Goal: Task Accomplishment & Management: Complete application form

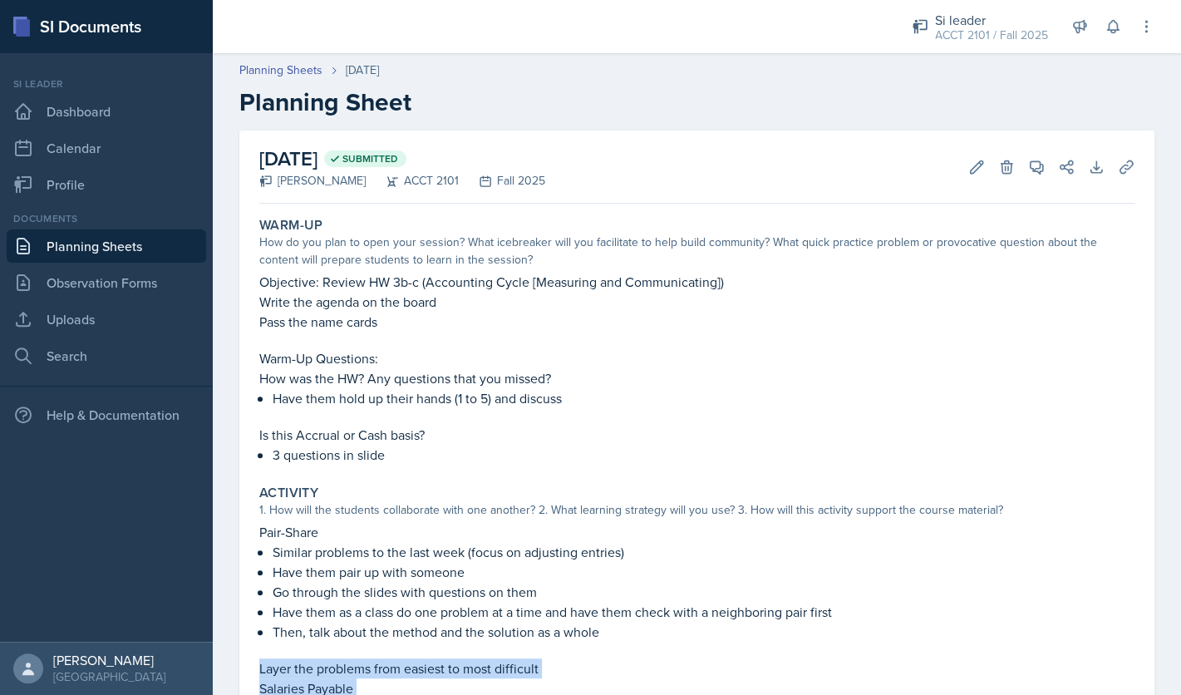
scroll to position [441, 0]
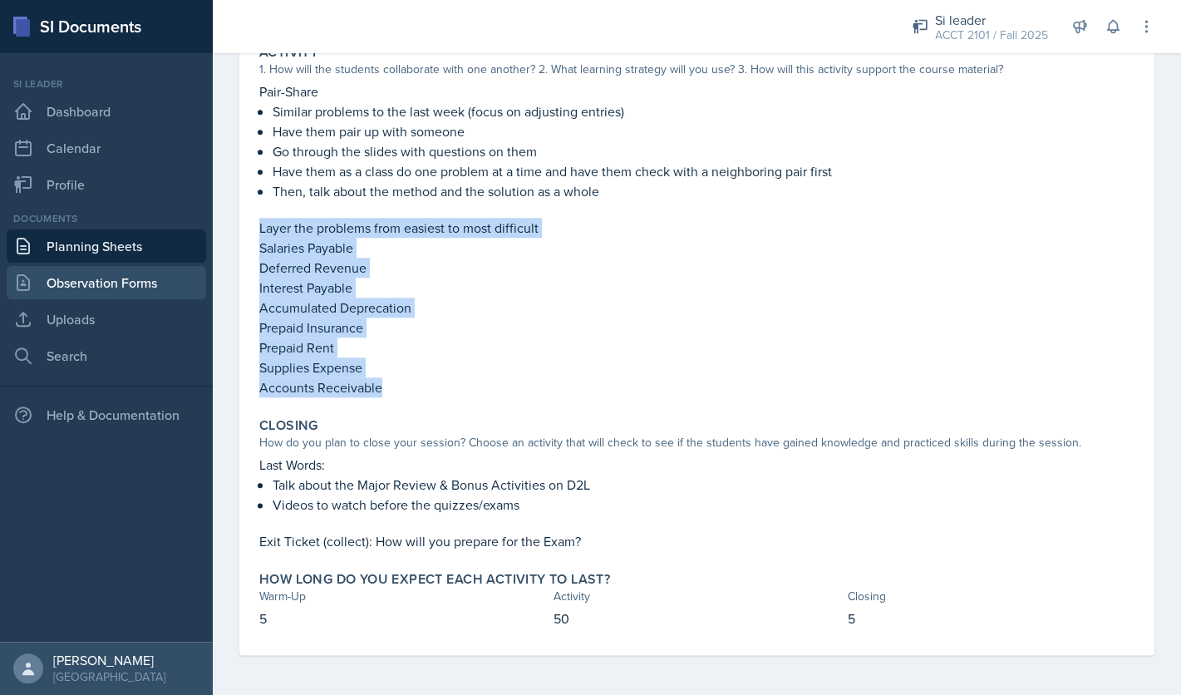
click at [126, 293] on link "Observation Forms" at bounding box center [106, 282] width 199 height 33
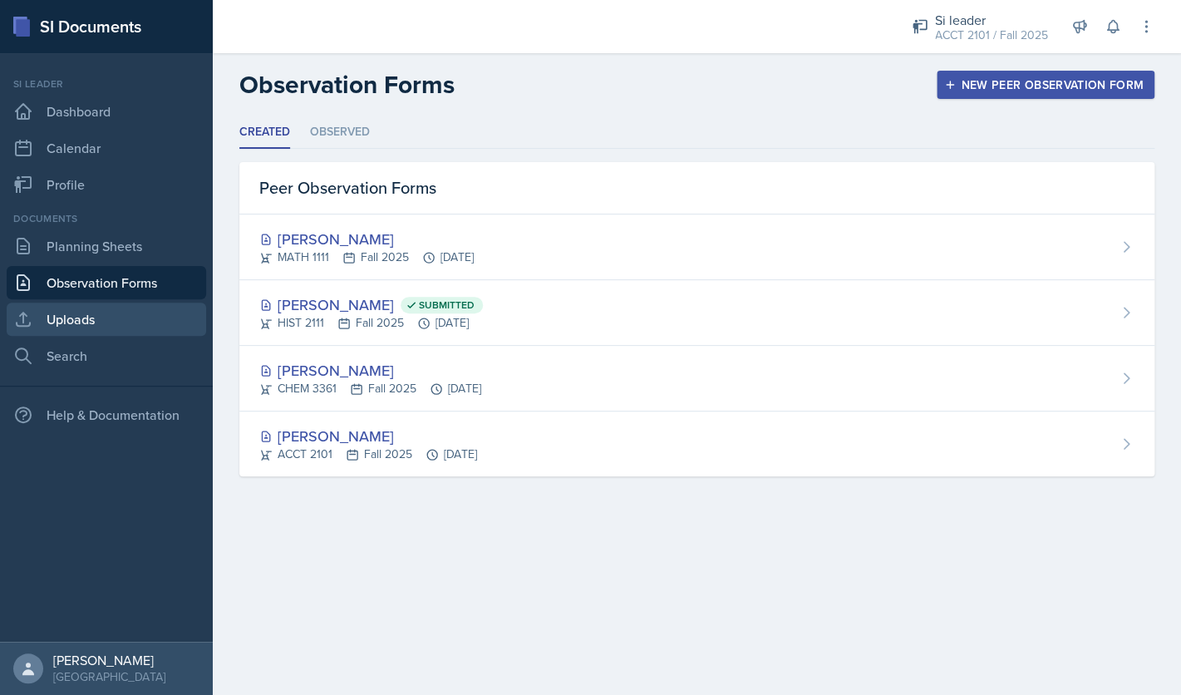
click at [129, 316] on link "Uploads" at bounding box center [106, 319] width 199 height 33
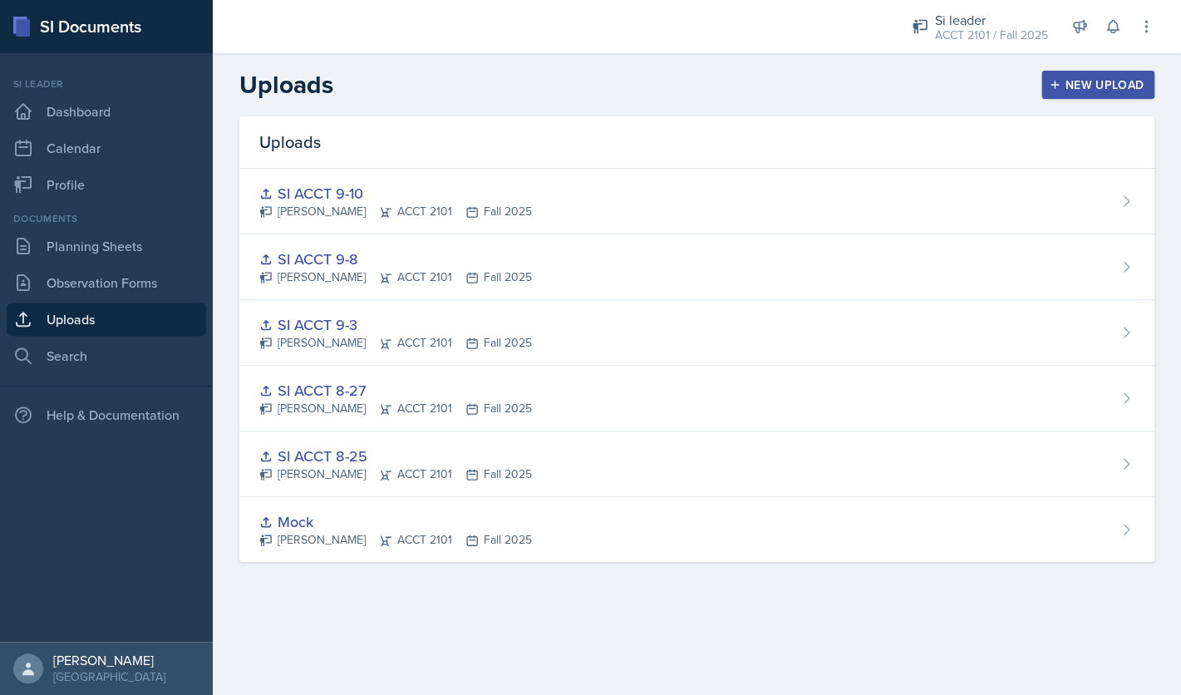
click at [1094, 86] on div "New Upload" at bounding box center [1098, 84] width 92 height 13
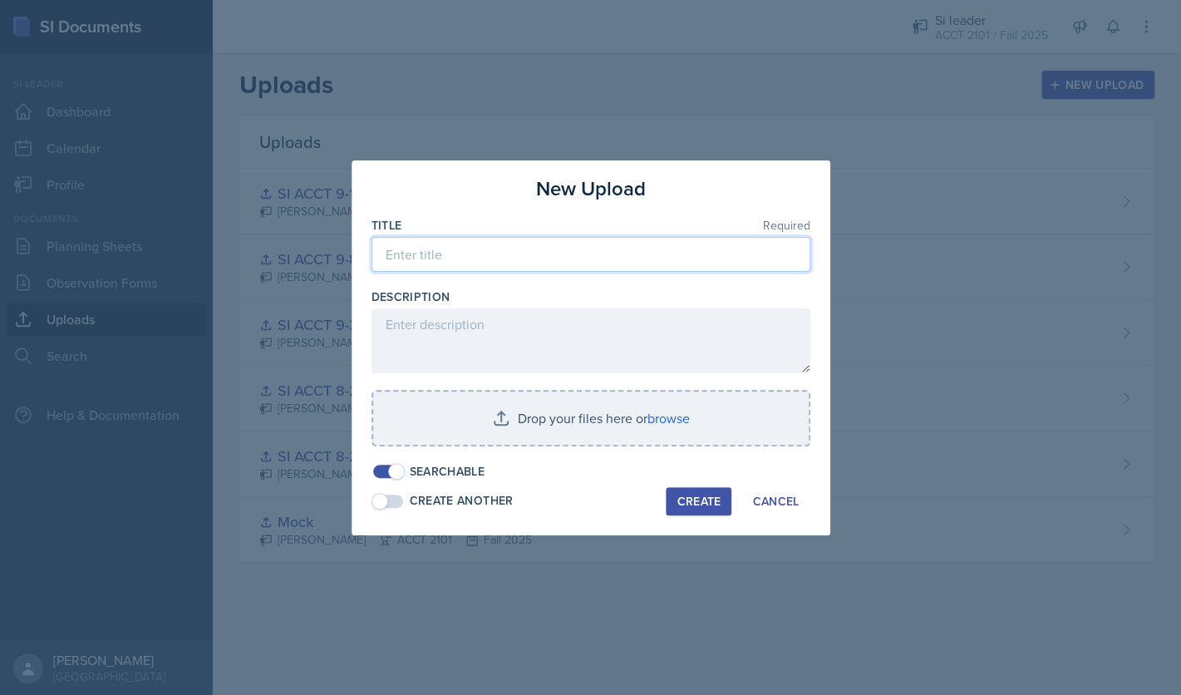
click at [650, 254] on input at bounding box center [591, 254] width 439 height 35
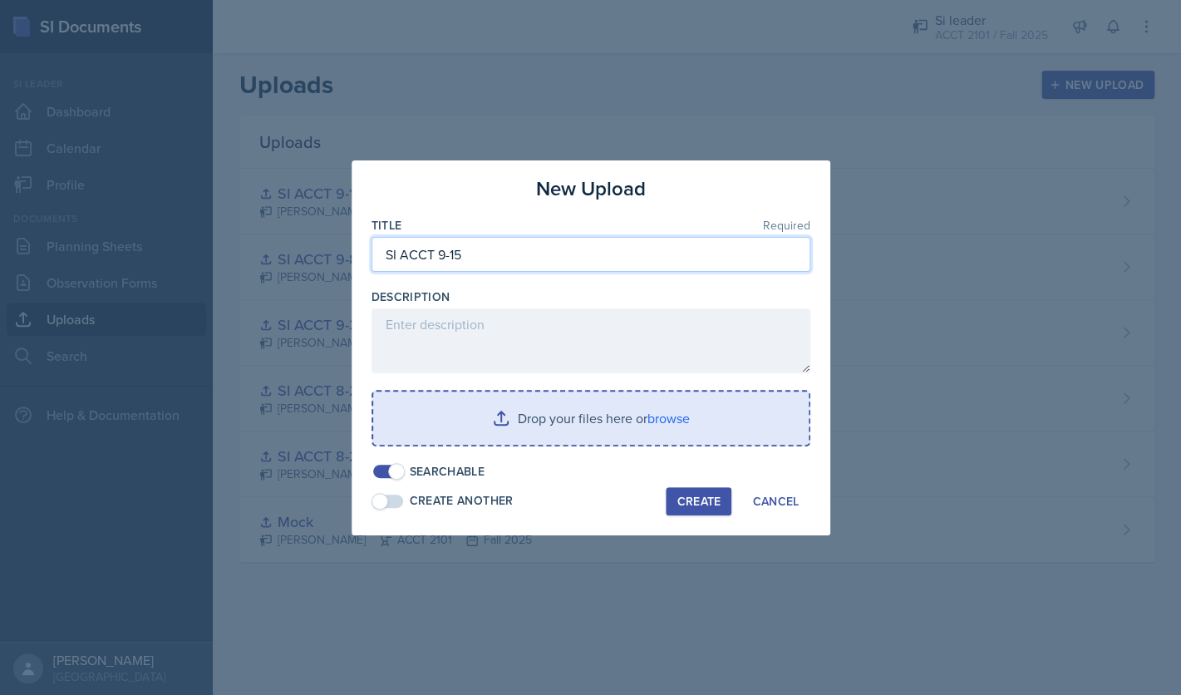
type input "SI ACCT 9-15"
click at [677, 419] on input "file" at bounding box center [591, 417] width 436 height 53
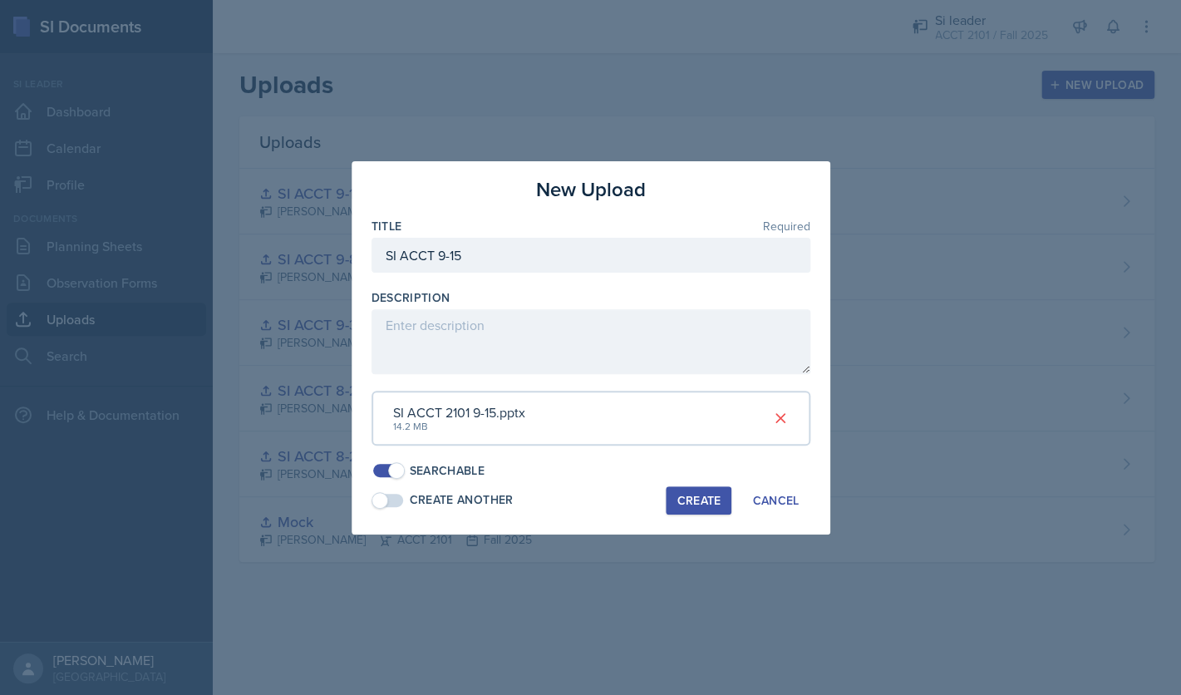
click at [690, 500] on div "Create" at bounding box center [699, 500] width 44 height 13
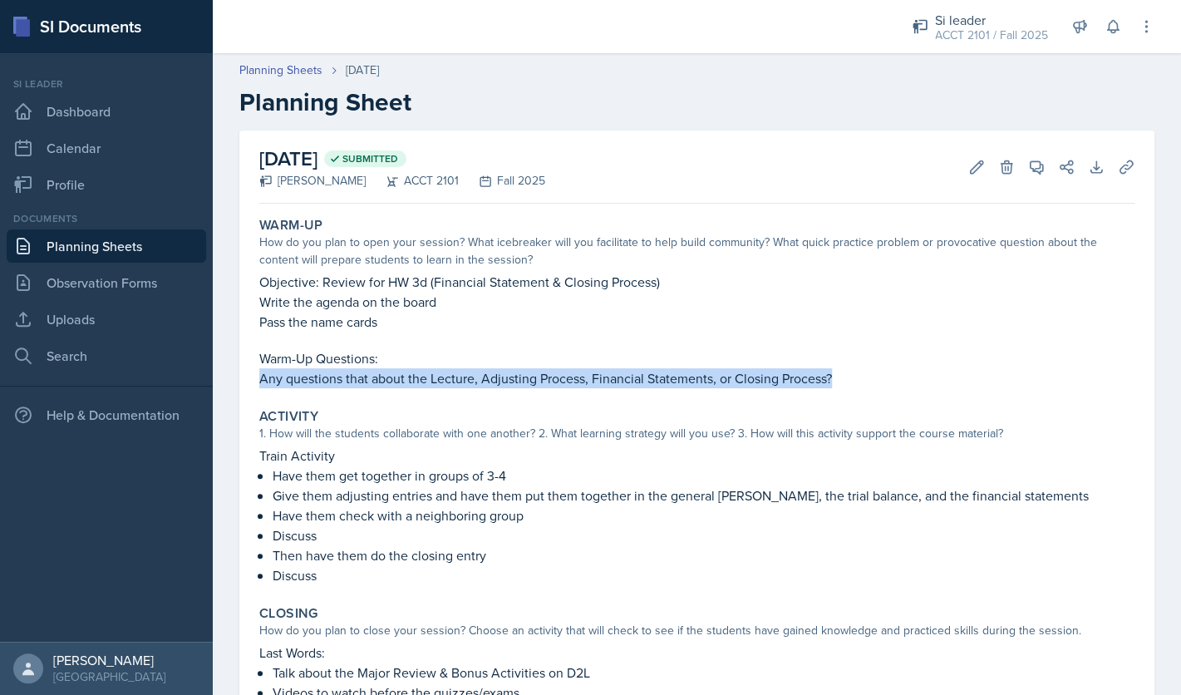
drag, startPoint x: 262, startPoint y: 380, endPoint x: 854, endPoint y: 376, distance: 591.8
click at [854, 376] on p "Any questions that about the Lecture, Adjusting Process, Financial Statements, …" at bounding box center [696, 378] width 875 height 20
copy p "Any questions that about the Lecture, Adjusting Process, Financial Statements, …"
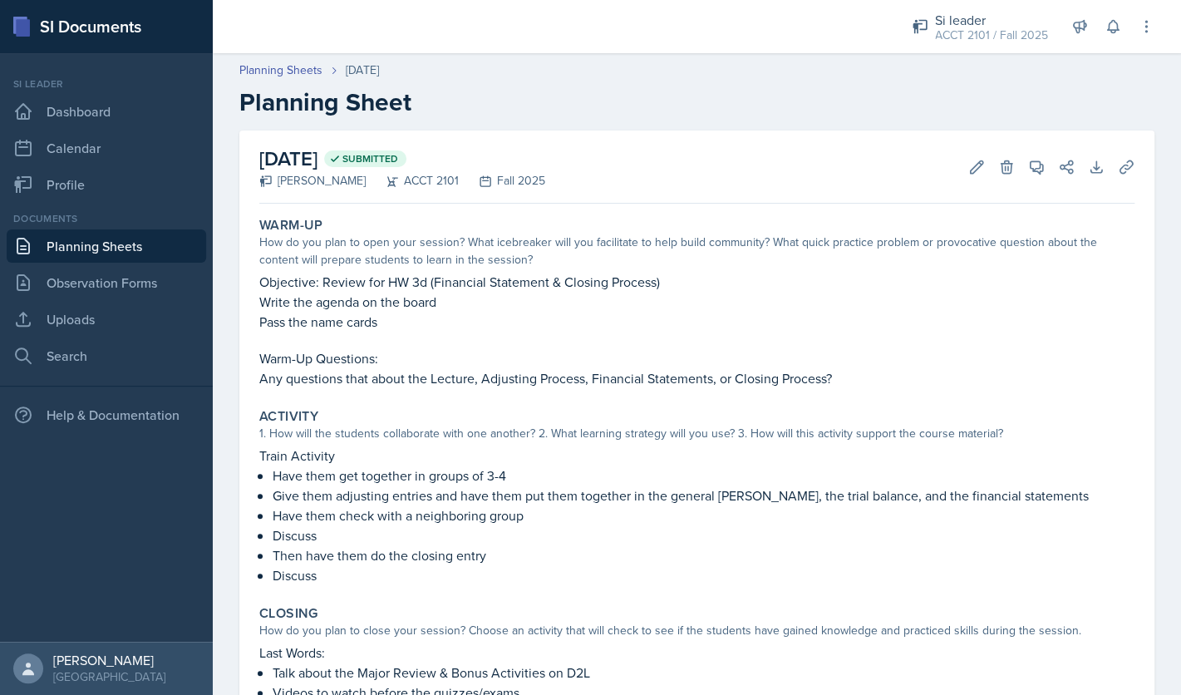
click at [450, 332] on p at bounding box center [696, 340] width 875 height 17
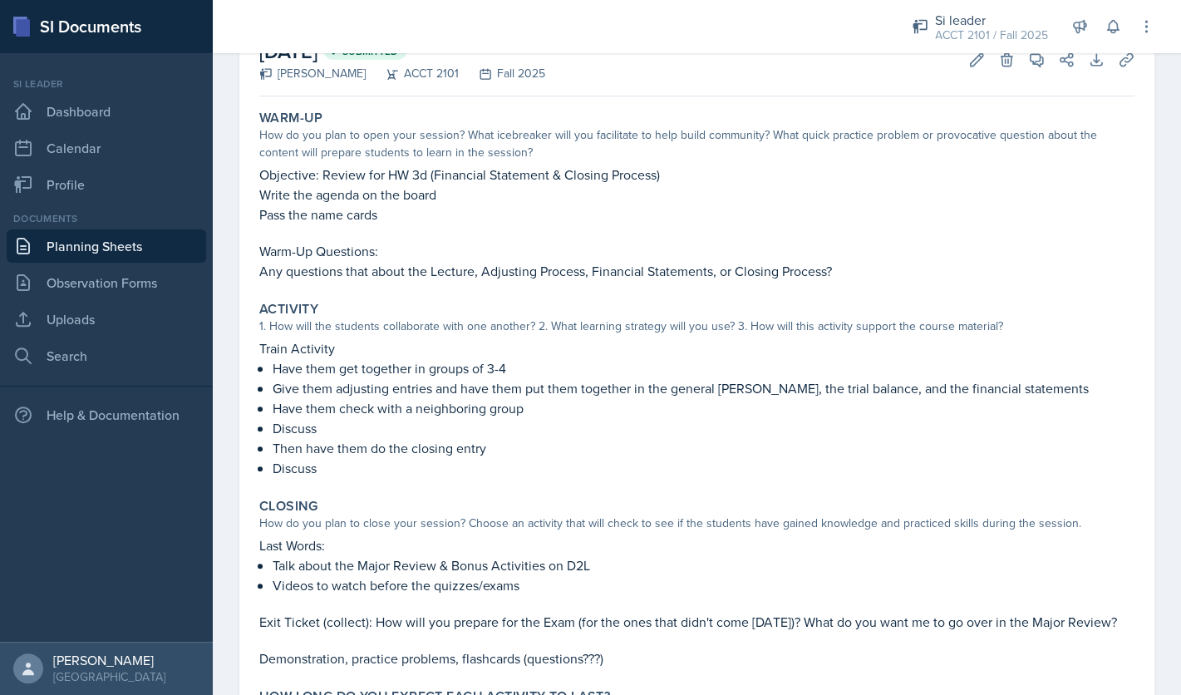
scroll to position [224, 0]
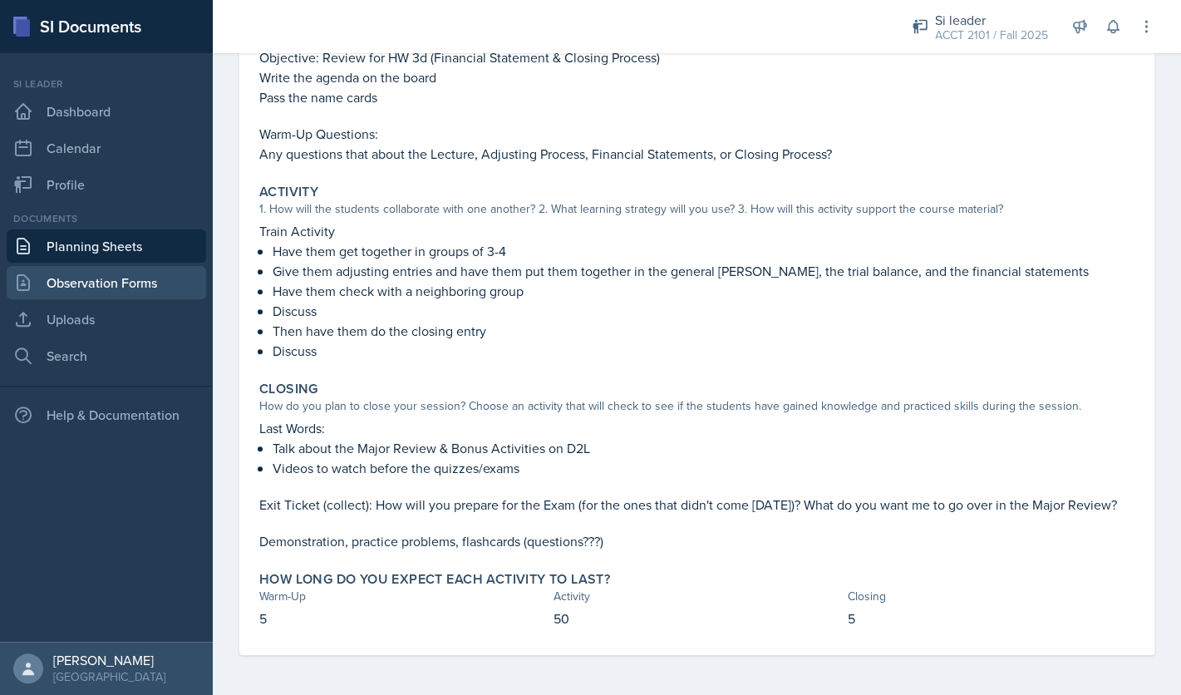
click at [94, 283] on link "Observation Forms" at bounding box center [106, 282] width 199 height 33
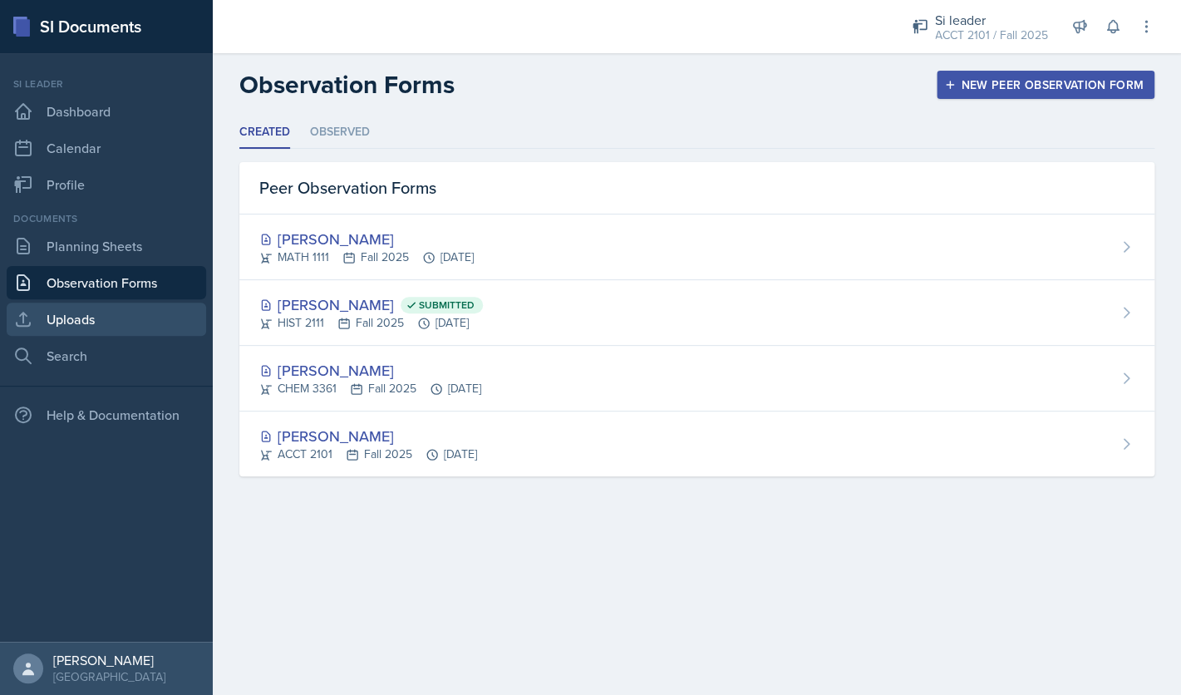
click at [113, 325] on link "Uploads" at bounding box center [106, 319] width 199 height 33
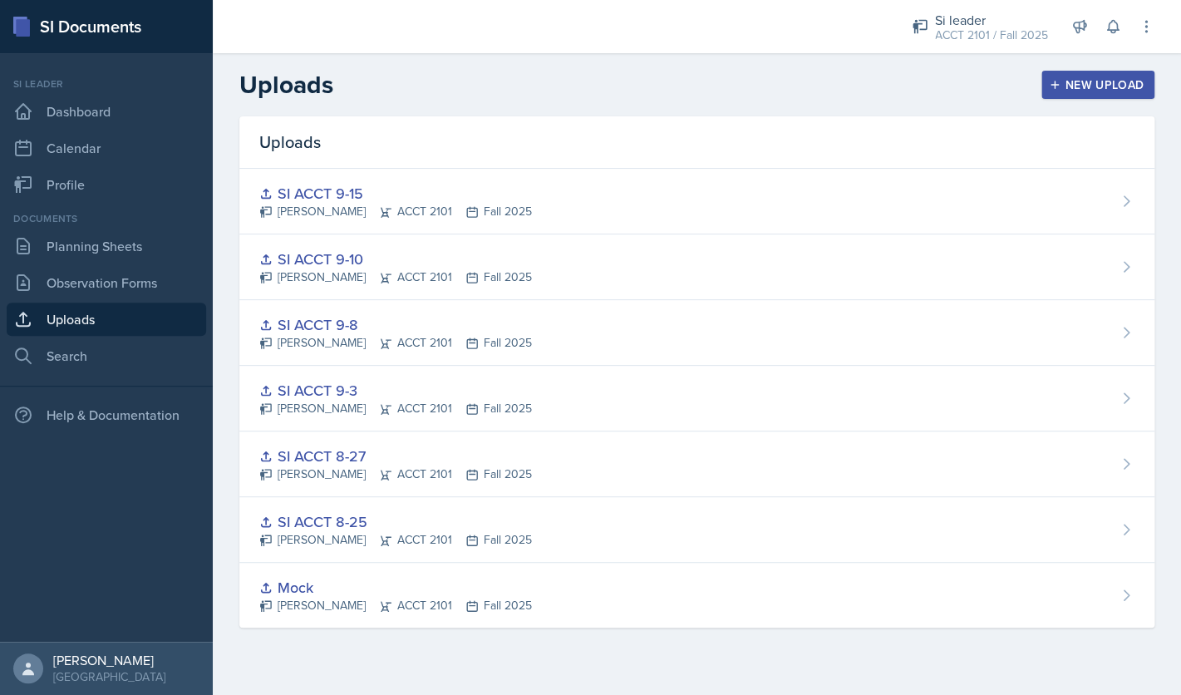
click at [1067, 81] on div "New Upload" at bounding box center [1098, 84] width 92 height 13
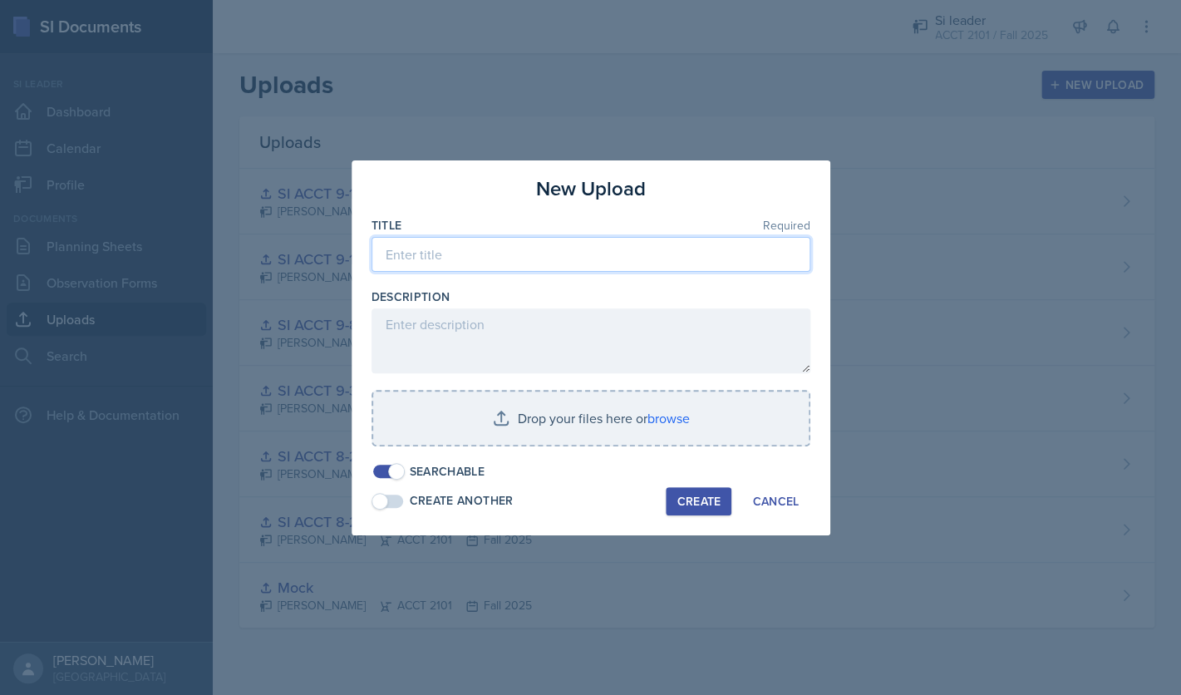
click at [505, 249] on input at bounding box center [591, 254] width 439 height 35
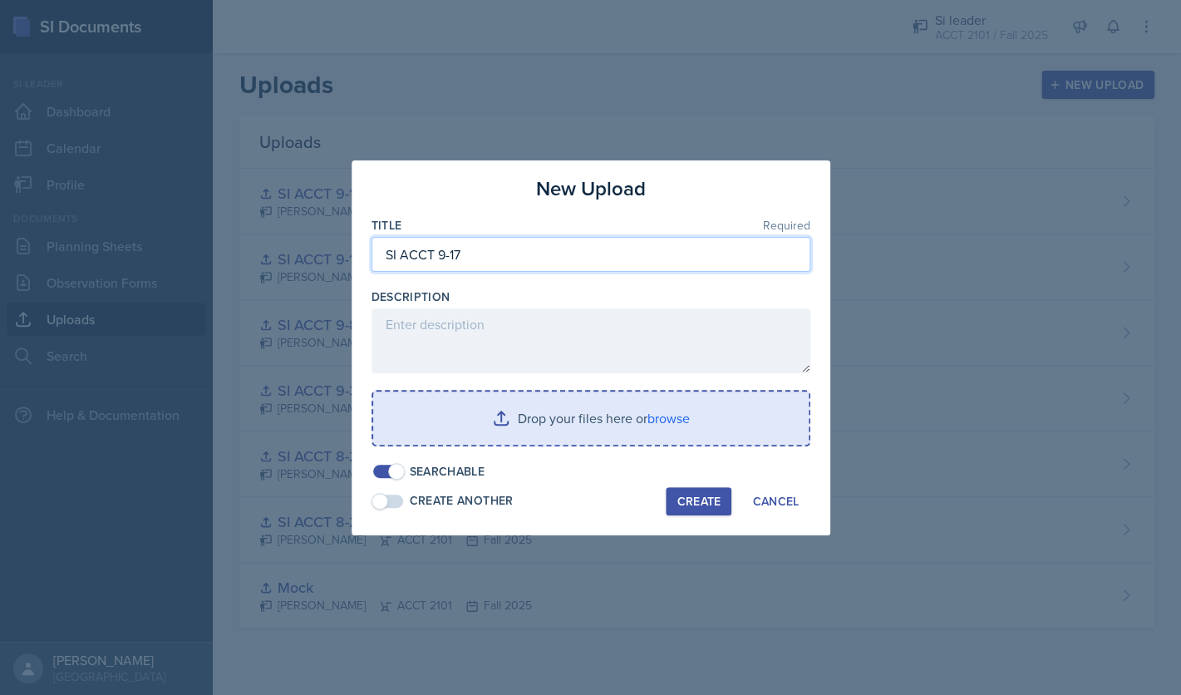
type input "SI ACCT 9-17"
click at [644, 411] on input "file" at bounding box center [591, 417] width 436 height 53
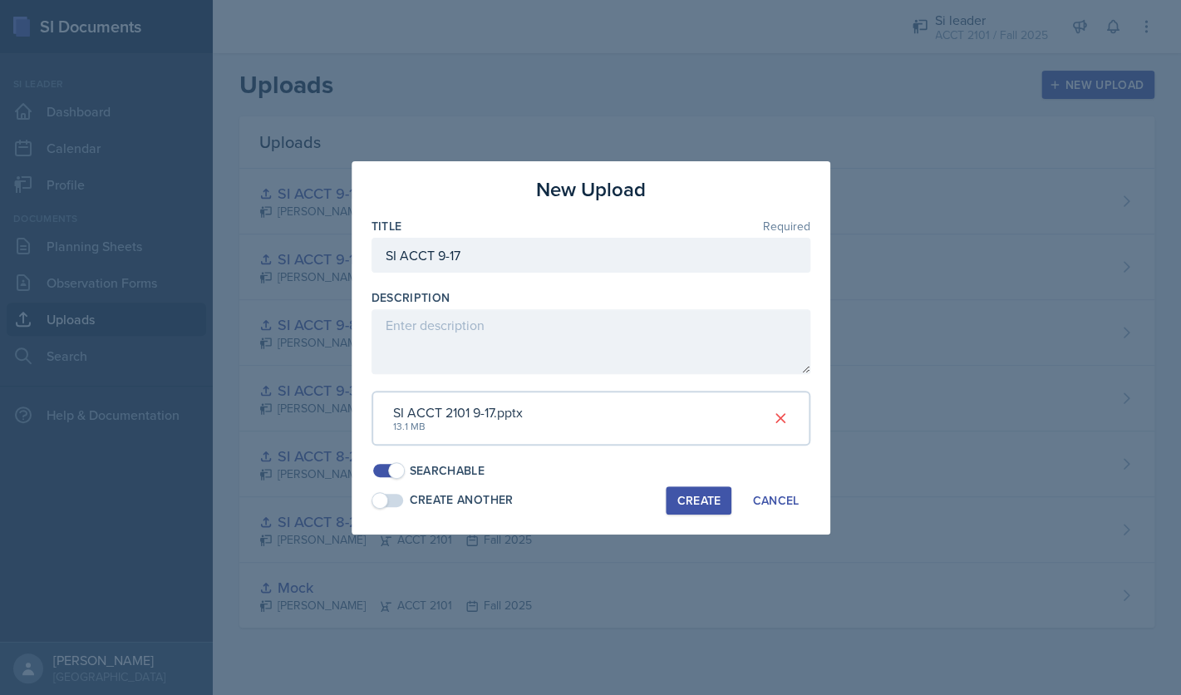
click at [701, 500] on div "Create" at bounding box center [699, 500] width 44 height 13
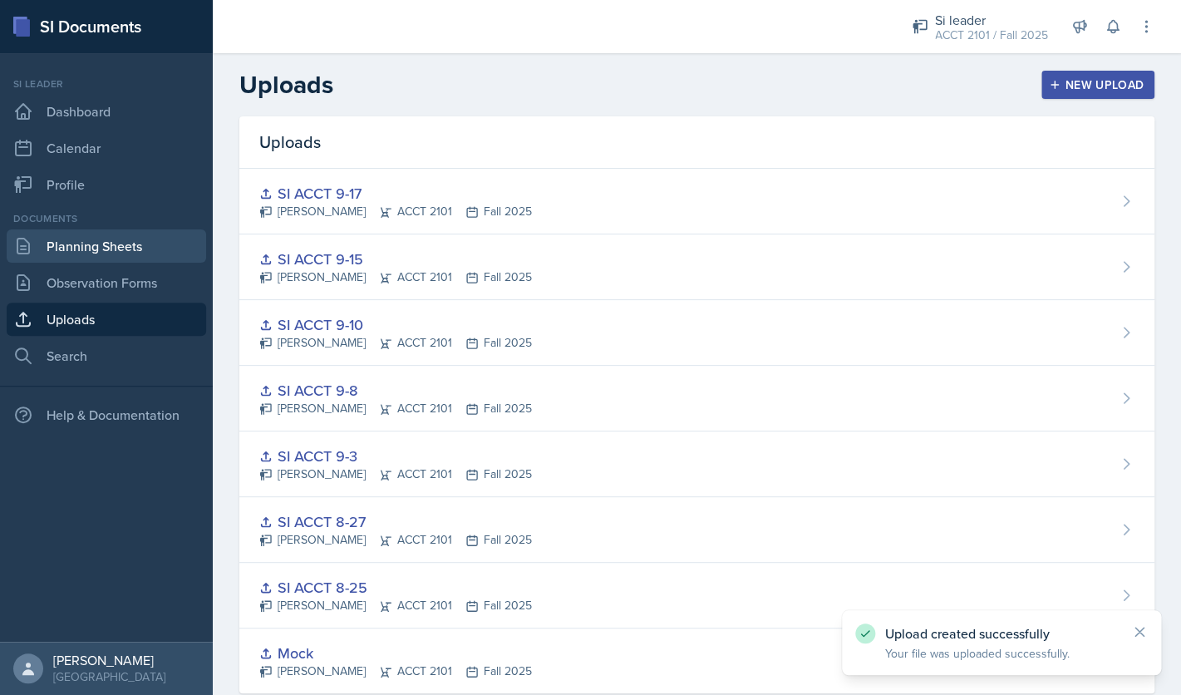
click at [106, 248] on link "Planning Sheets" at bounding box center [106, 245] width 199 height 33
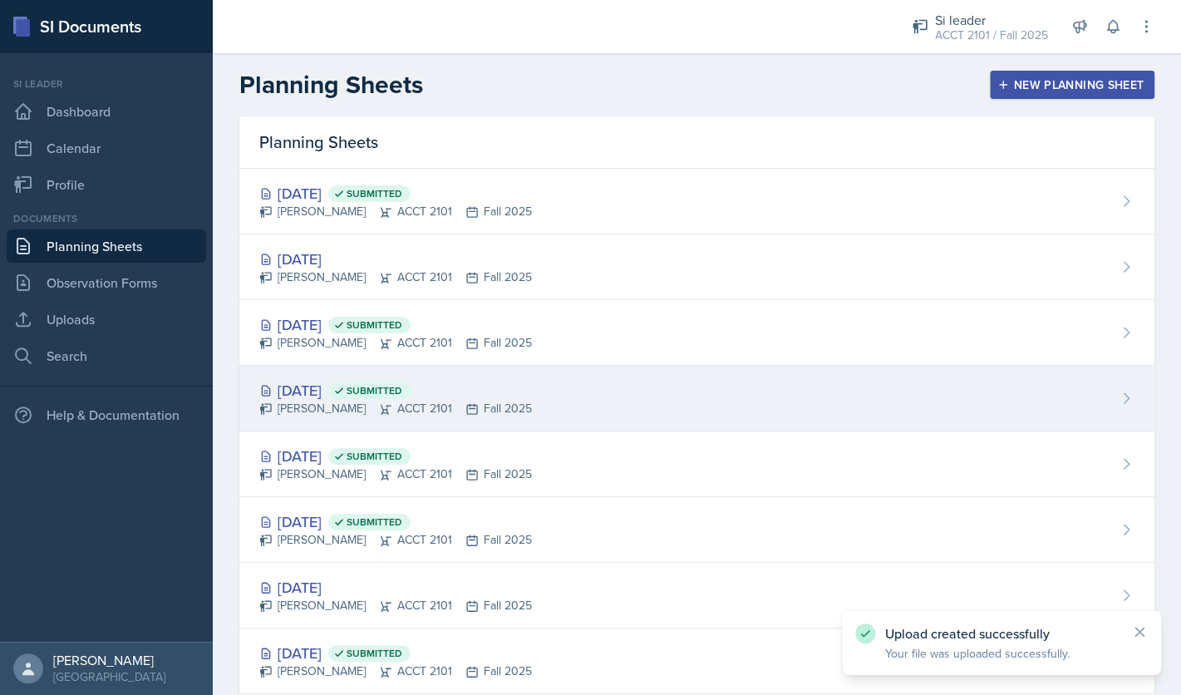
click at [355, 399] on div "Sep 15th, 2025 Submitted" at bounding box center [395, 390] width 273 height 22
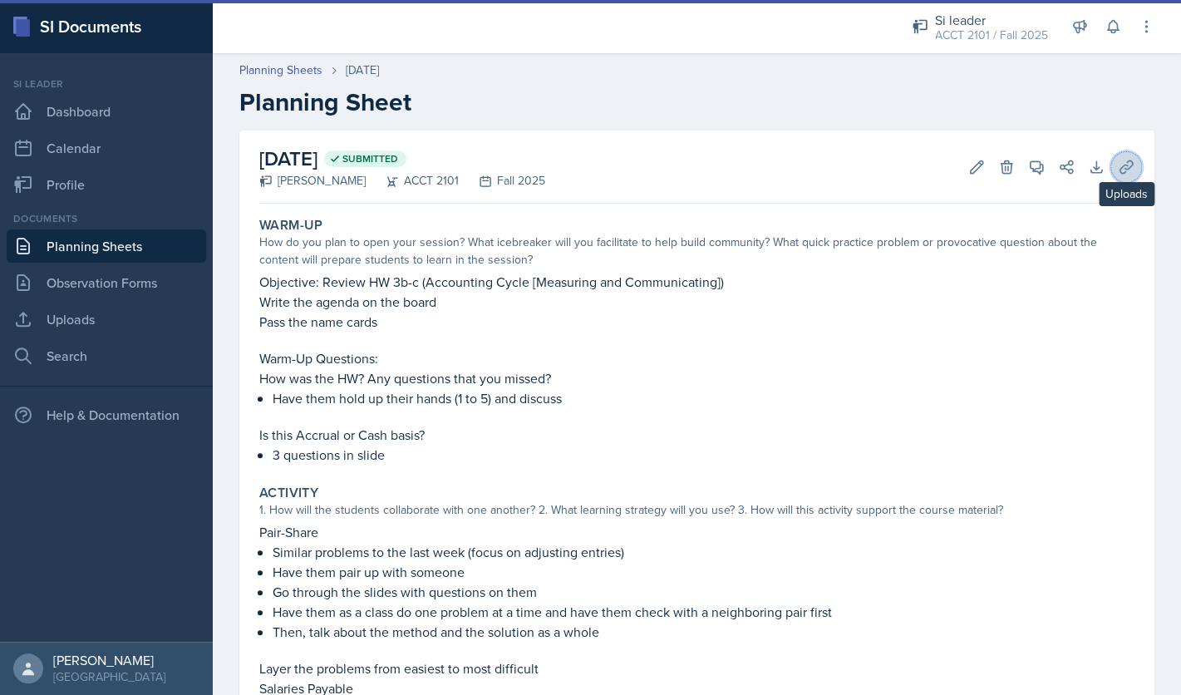
click at [1130, 165] on icon at bounding box center [1126, 166] width 12 height 12
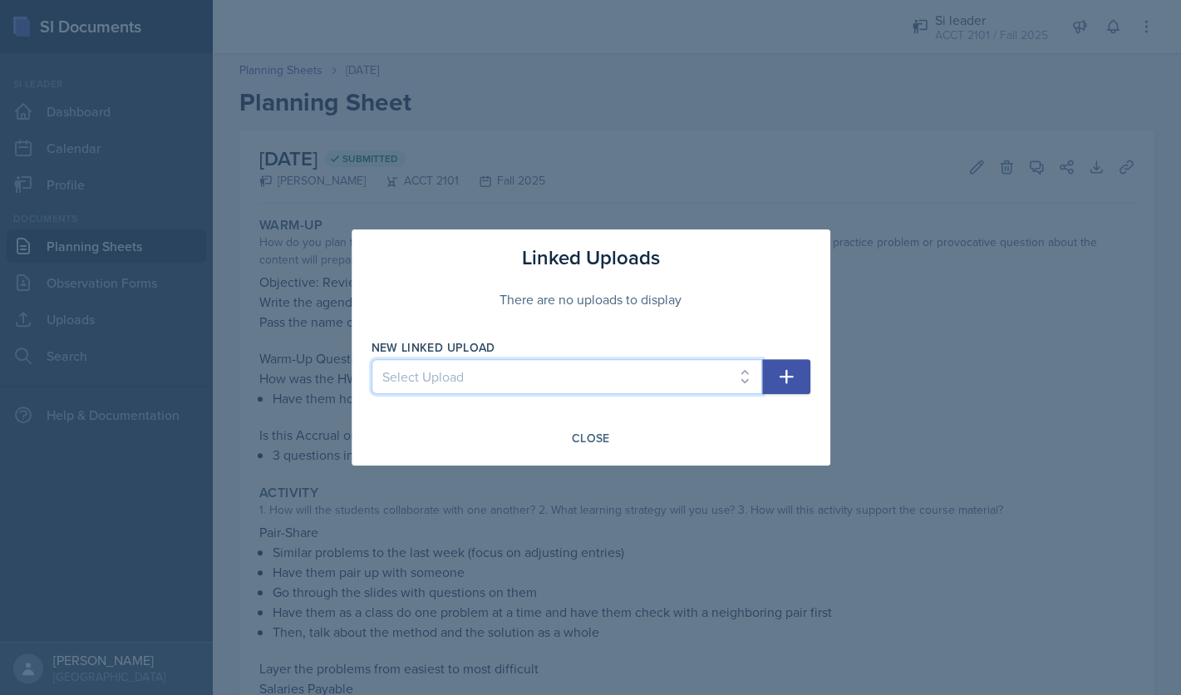
select select "70f6d9f2-1f33-42d3-bbe2-0d3bf830146e"
click option "SI ACCT 9-15" at bounding box center [0, 0] width 0 height 0
click at [790, 364] on button "button" at bounding box center [786, 376] width 48 height 35
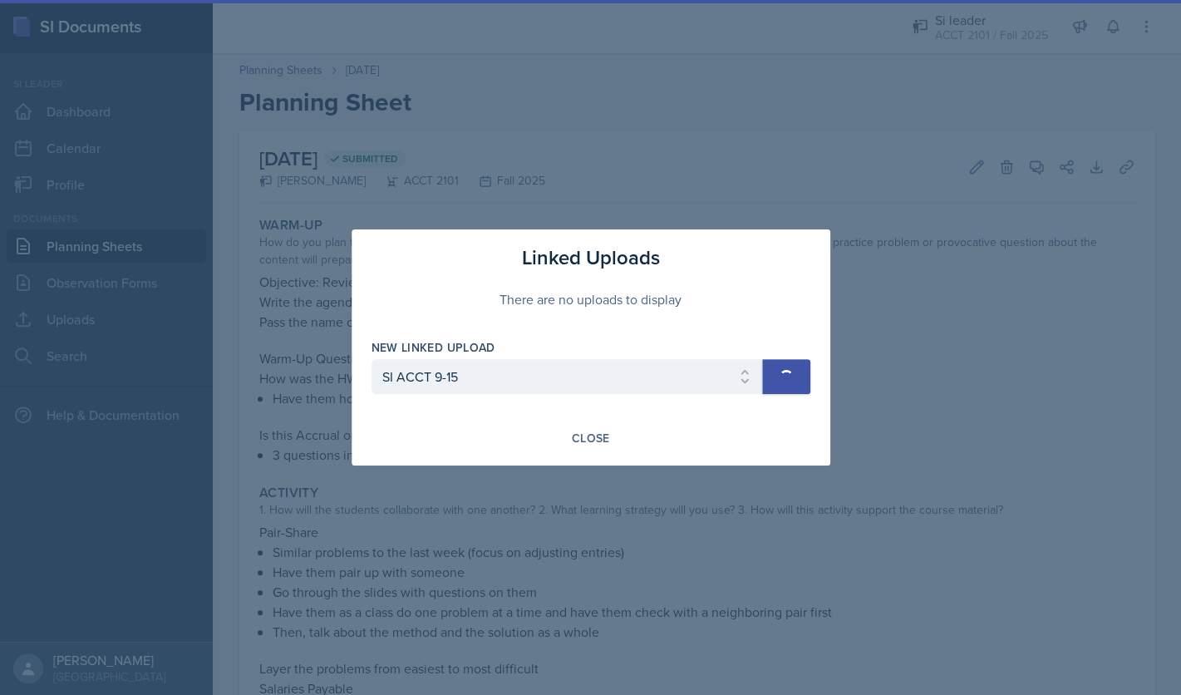
select select
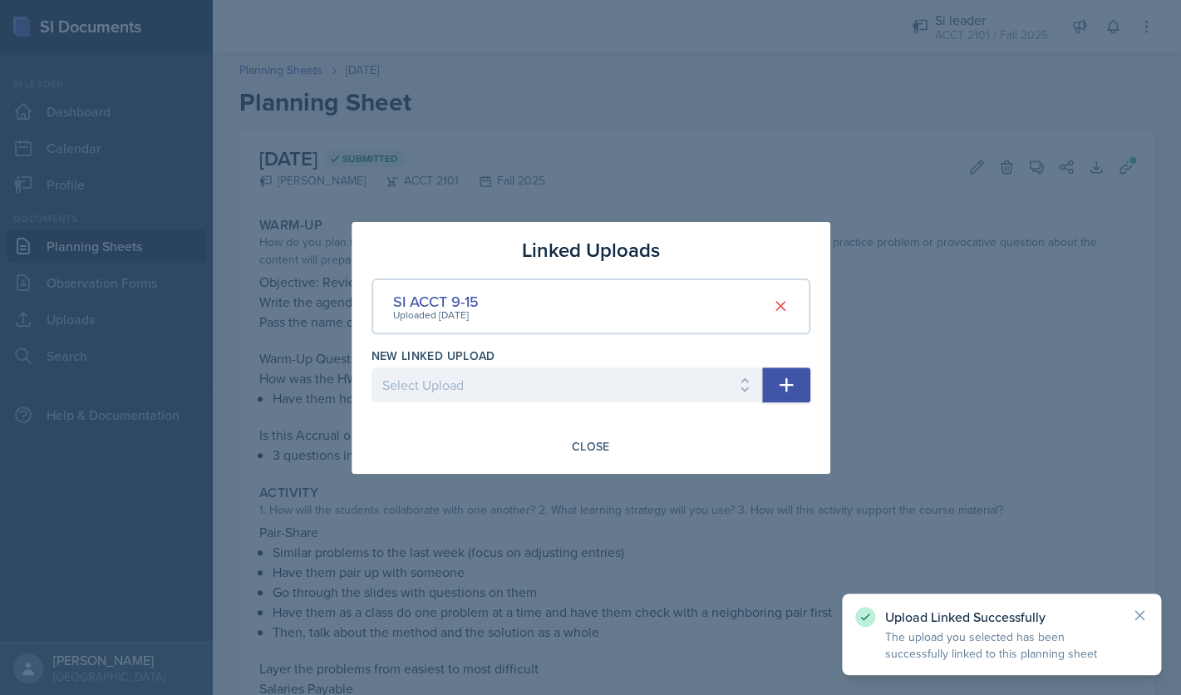
click at [252, 58] on div at bounding box center [590, 347] width 1181 height 695
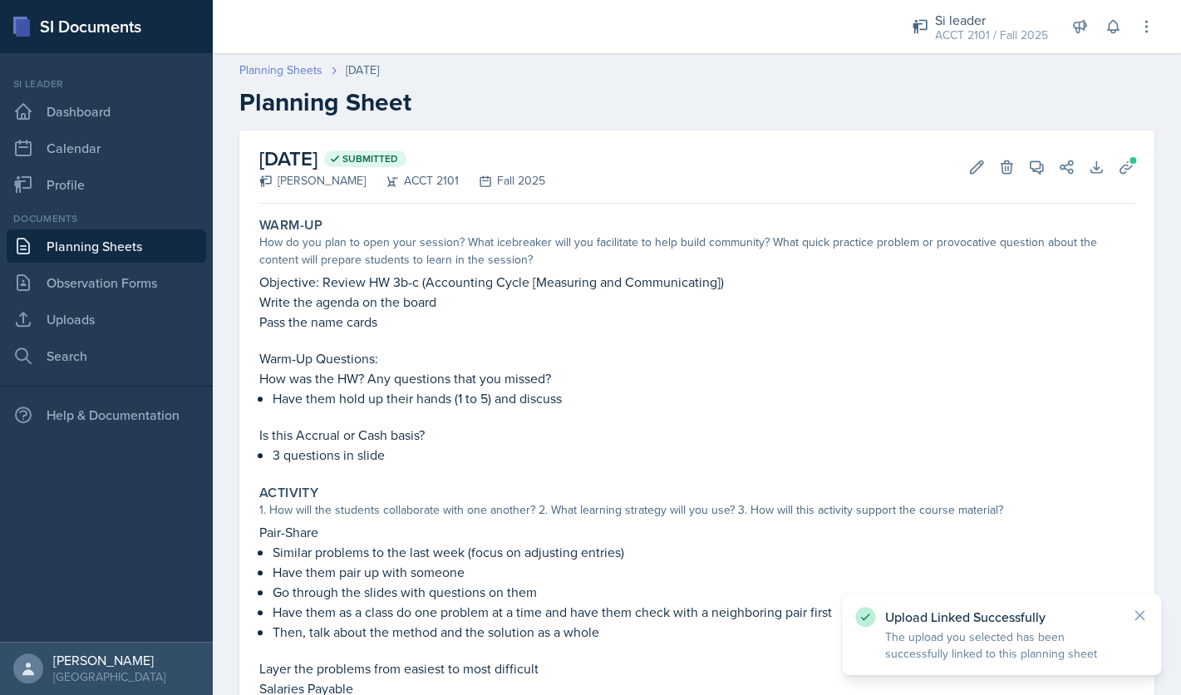
click at [275, 71] on link "Planning Sheets" at bounding box center [280, 70] width 83 height 17
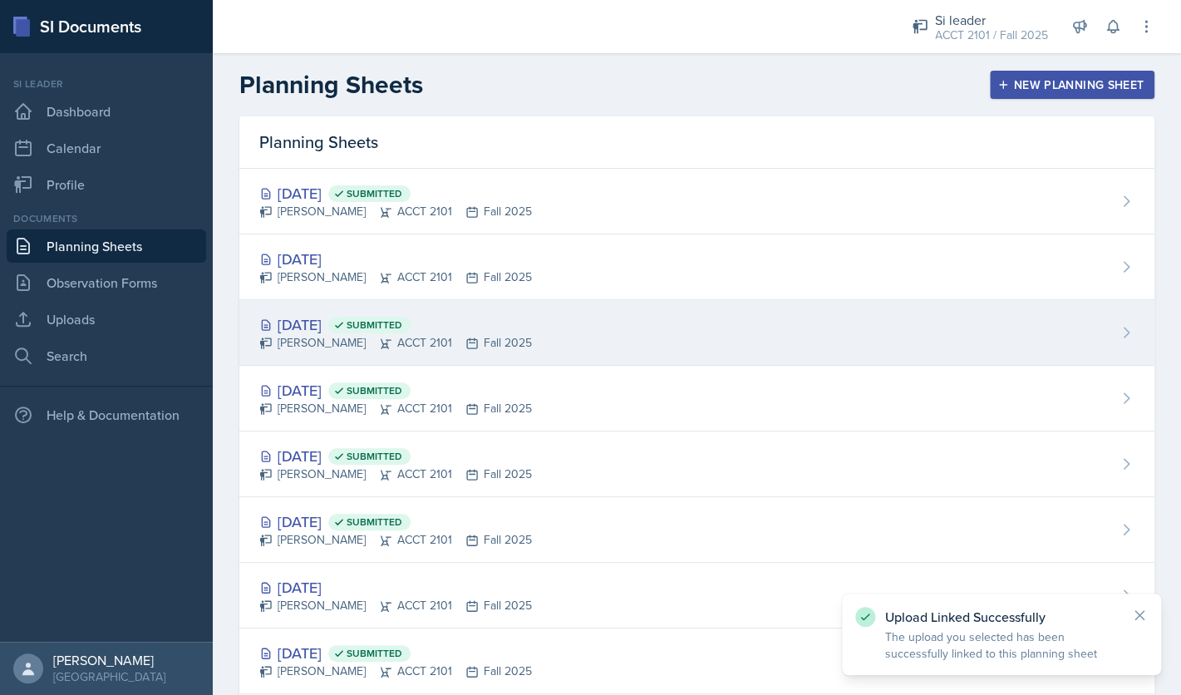
click at [348, 330] on div "Sep 17th, 2025 Submitted" at bounding box center [395, 324] width 273 height 22
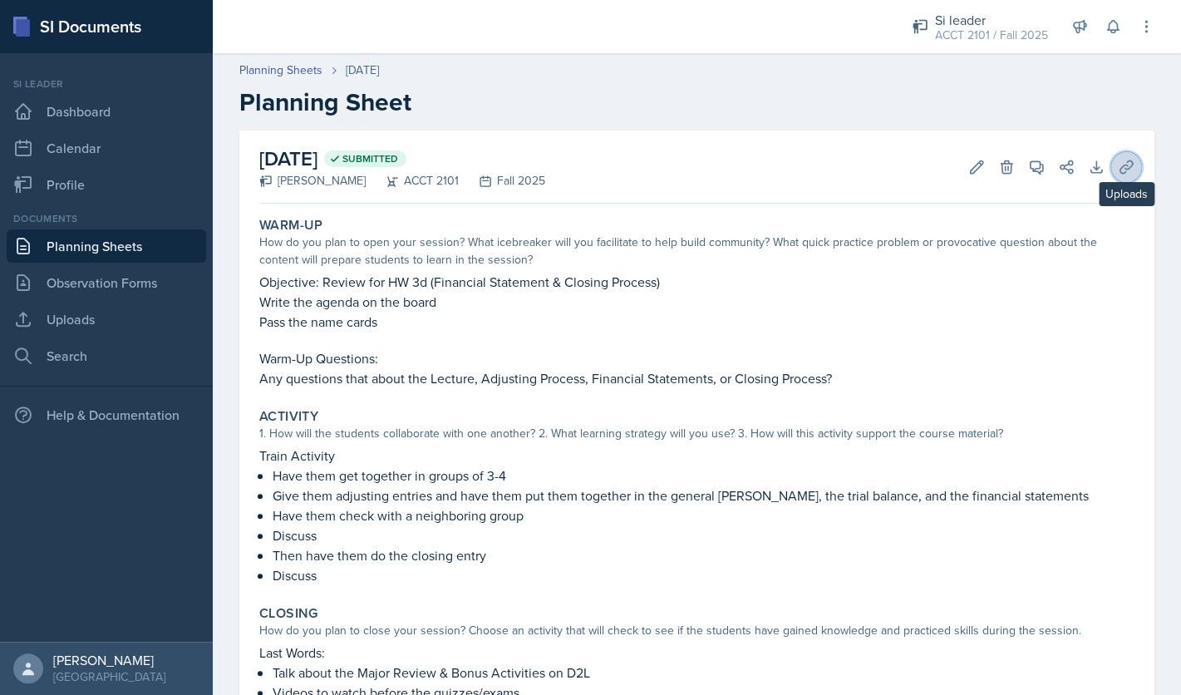
click at [1127, 170] on icon at bounding box center [1126, 167] width 17 height 17
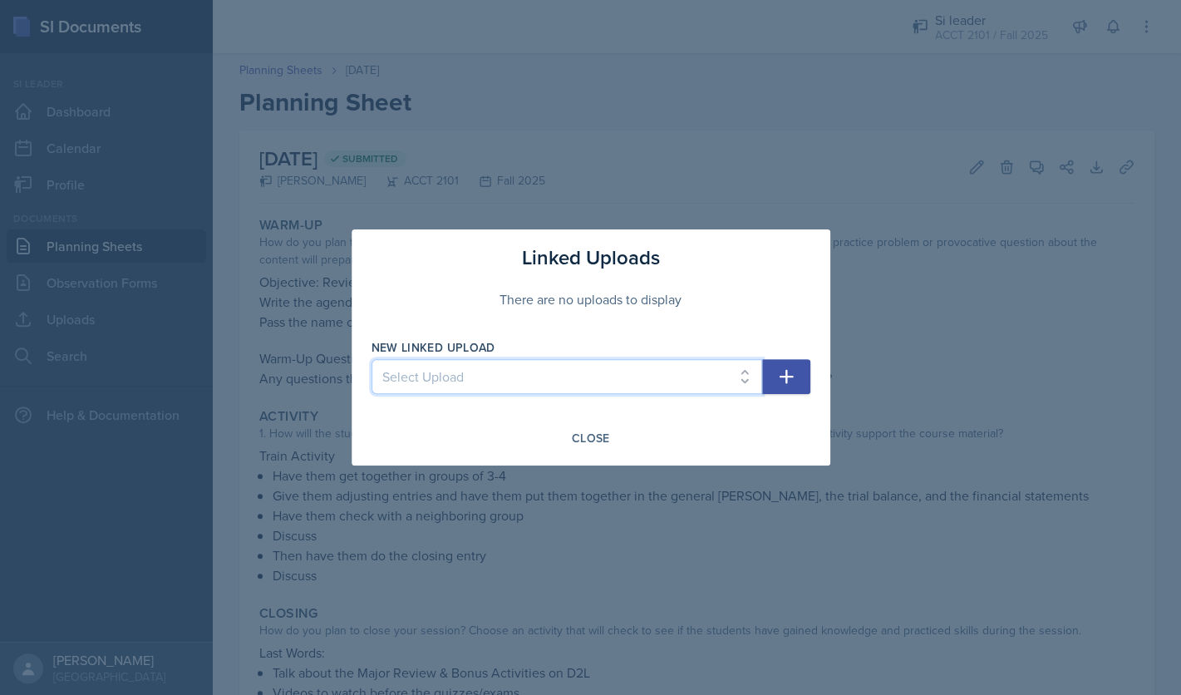
select select "7fed8218-d9de-4f88-80ab-cb465a31a9b7"
click option "SI ACCT 9-17" at bounding box center [0, 0] width 0 height 0
click at [787, 364] on button "button" at bounding box center [786, 376] width 48 height 35
select select
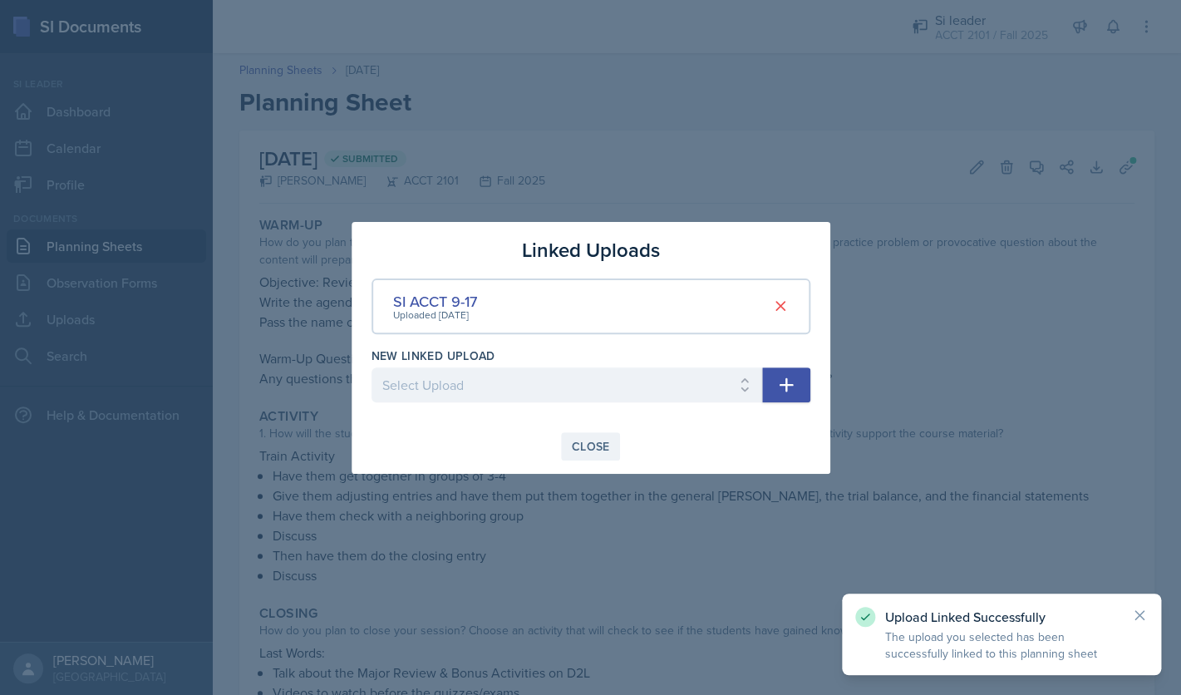
click at [575, 455] on button "Close" at bounding box center [591, 446] width 60 height 28
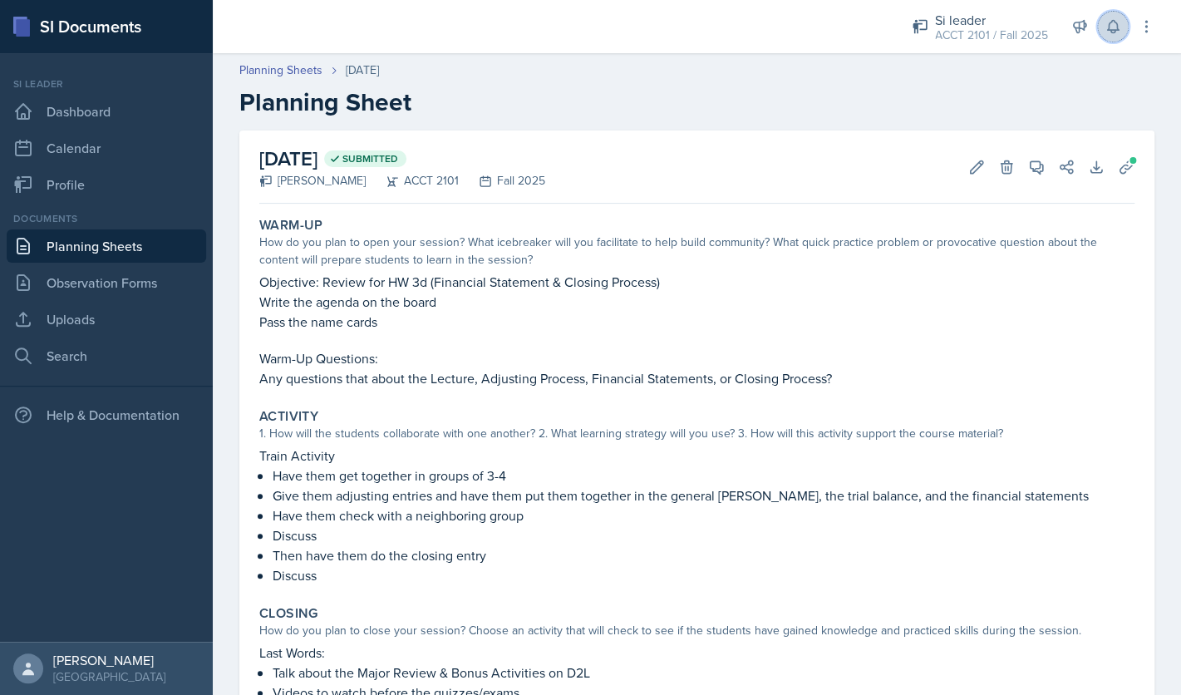
click at [1109, 30] on icon at bounding box center [1112, 27] width 11 height 12
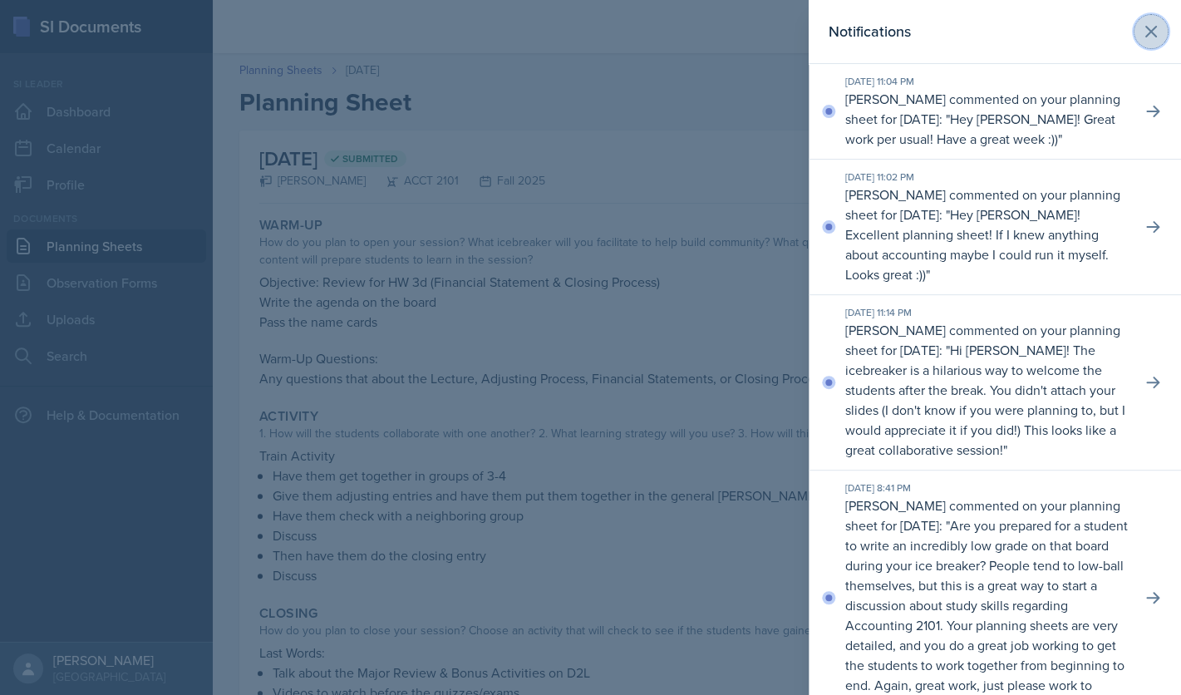
click at [1162, 28] on button at bounding box center [1151, 31] width 33 height 33
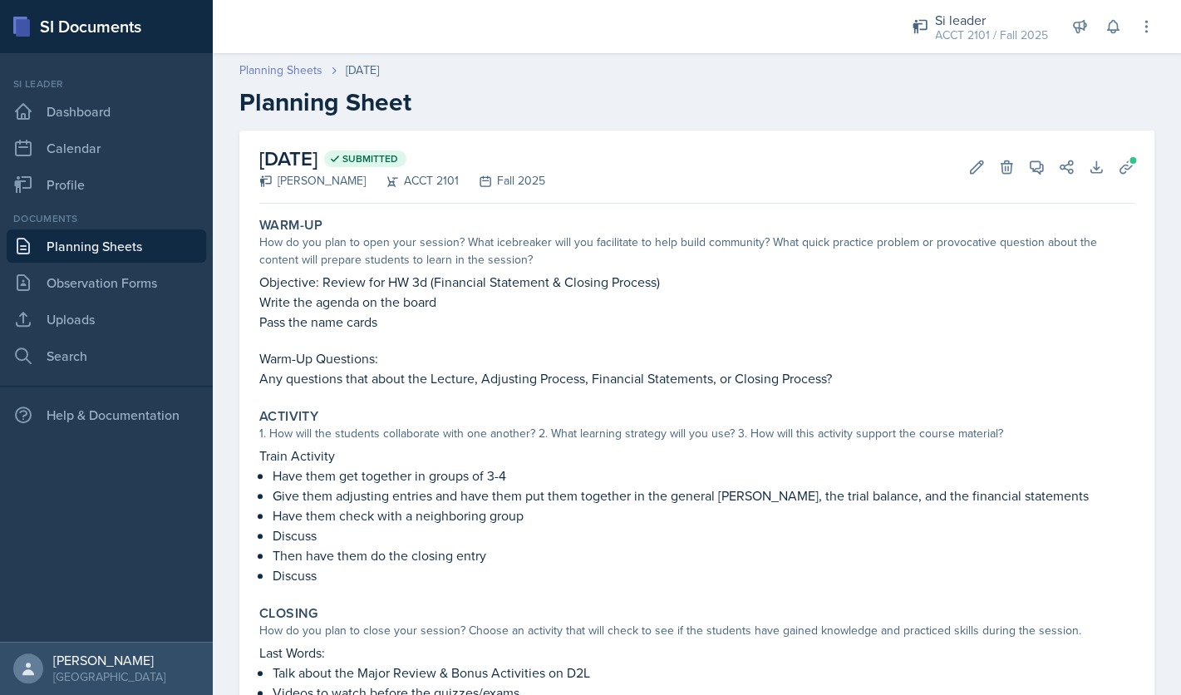
click at [307, 76] on link "Planning Sheets" at bounding box center [280, 70] width 83 height 17
